Goal: Task Accomplishment & Management: Manage account settings

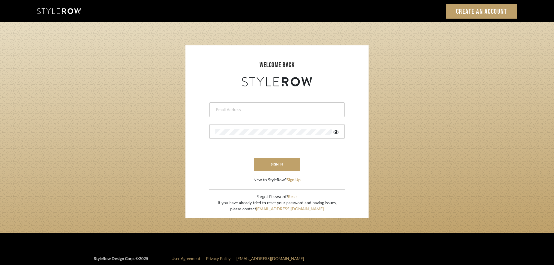
click at [275, 105] on div at bounding box center [276, 109] width 135 height 15
click at [272, 111] on input "email" at bounding box center [276, 110] width 122 height 6
type input "[PERSON_NAME][EMAIL_ADDRESS][DOMAIN_NAME]"
click at [273, 167] on button "sign in" at bounding box center [277, 164] width 46 height 14
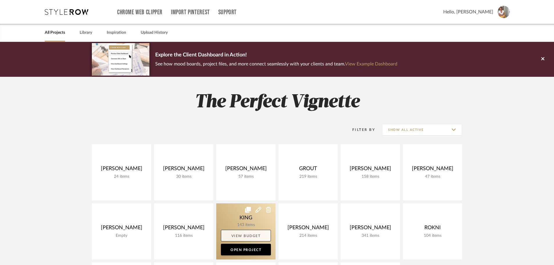
click at [251, 237] on link "View Budget" at bounding box center [246, 236] width 50 height 12
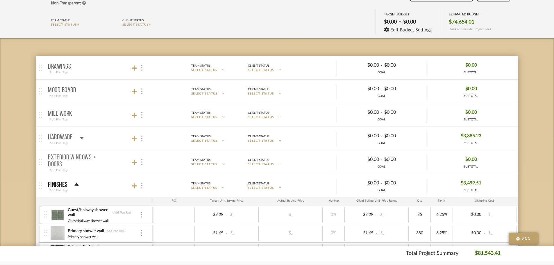
scroll to position [87, 0]
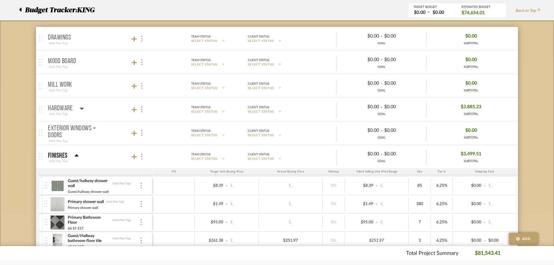
click at [75, 156] on icon at bounding box center [77, 155] width 4 height 2
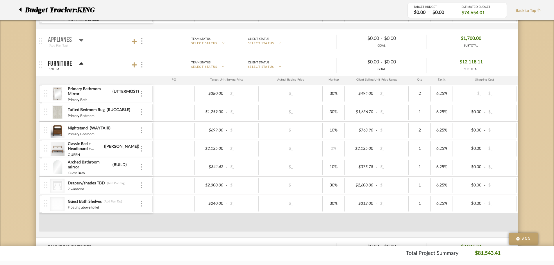
scroll to position [291, 0]
